Goal: Information Seeking & Learning: Learn about a topic

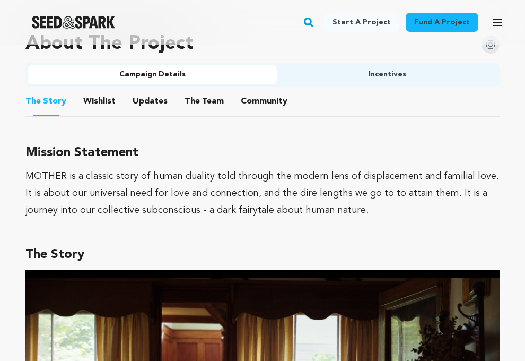
scroll to position [690, 0]
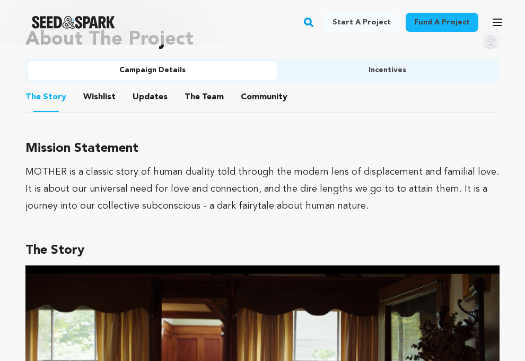
click at [192, 100] on button "The Team" at bounding box center [204, 99] width 25 height 25
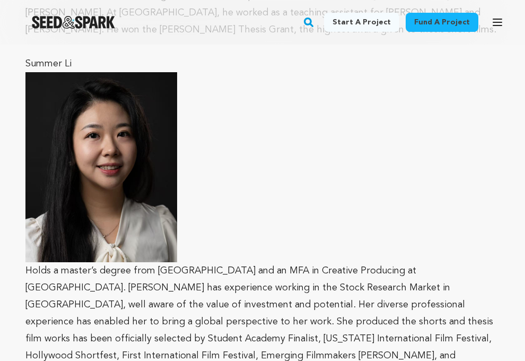
scroll to position [1327, 0]
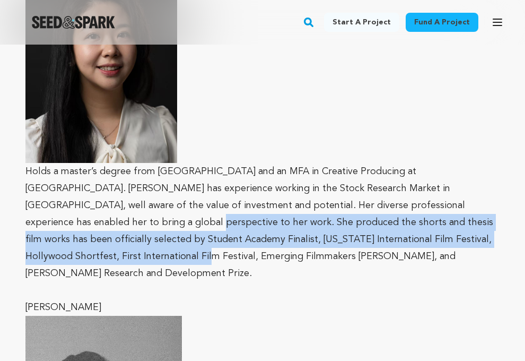
drag, startPoint x: 476, startPoint y: 187, endPoint x: 432, endPoint y: 224, distance: 58.0
click at [432, 224] on p "Holds a master’s degree from [GEOGRAPHIC_DATA] and an MFA in Creative Producing…" at bounding box center [262, 127] width 474 height 309
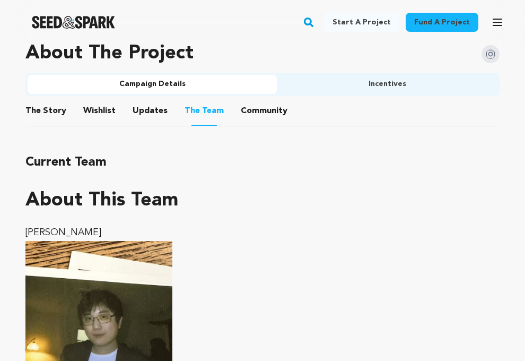
scroll to position [584, 0]
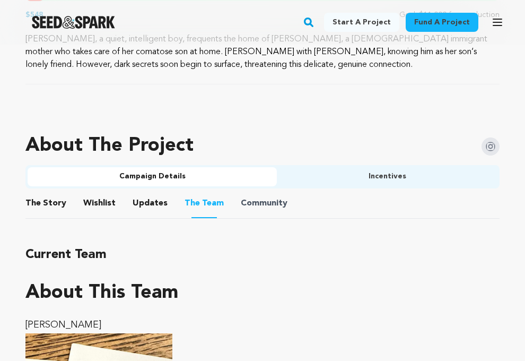
click at [273, 203] on span "Community" at bounding box center [264, 203] width 47 height 13
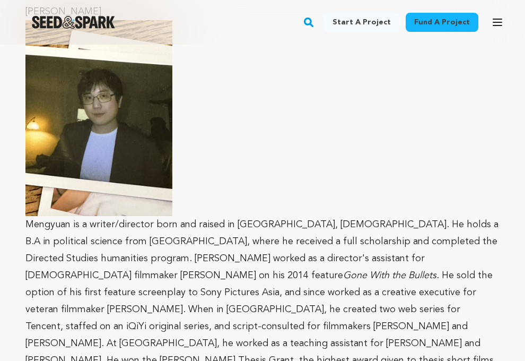
scroll to position [902, 0]
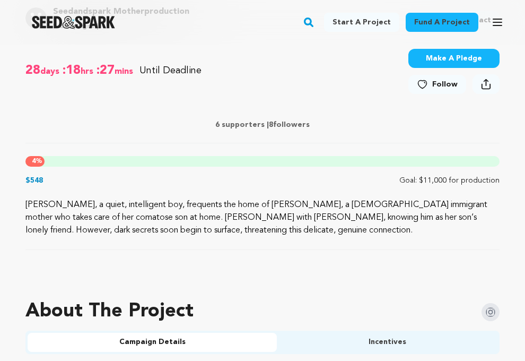
scroll to position [425, 0]
